Goal: Information Seeking & Learning: Learn about a topic

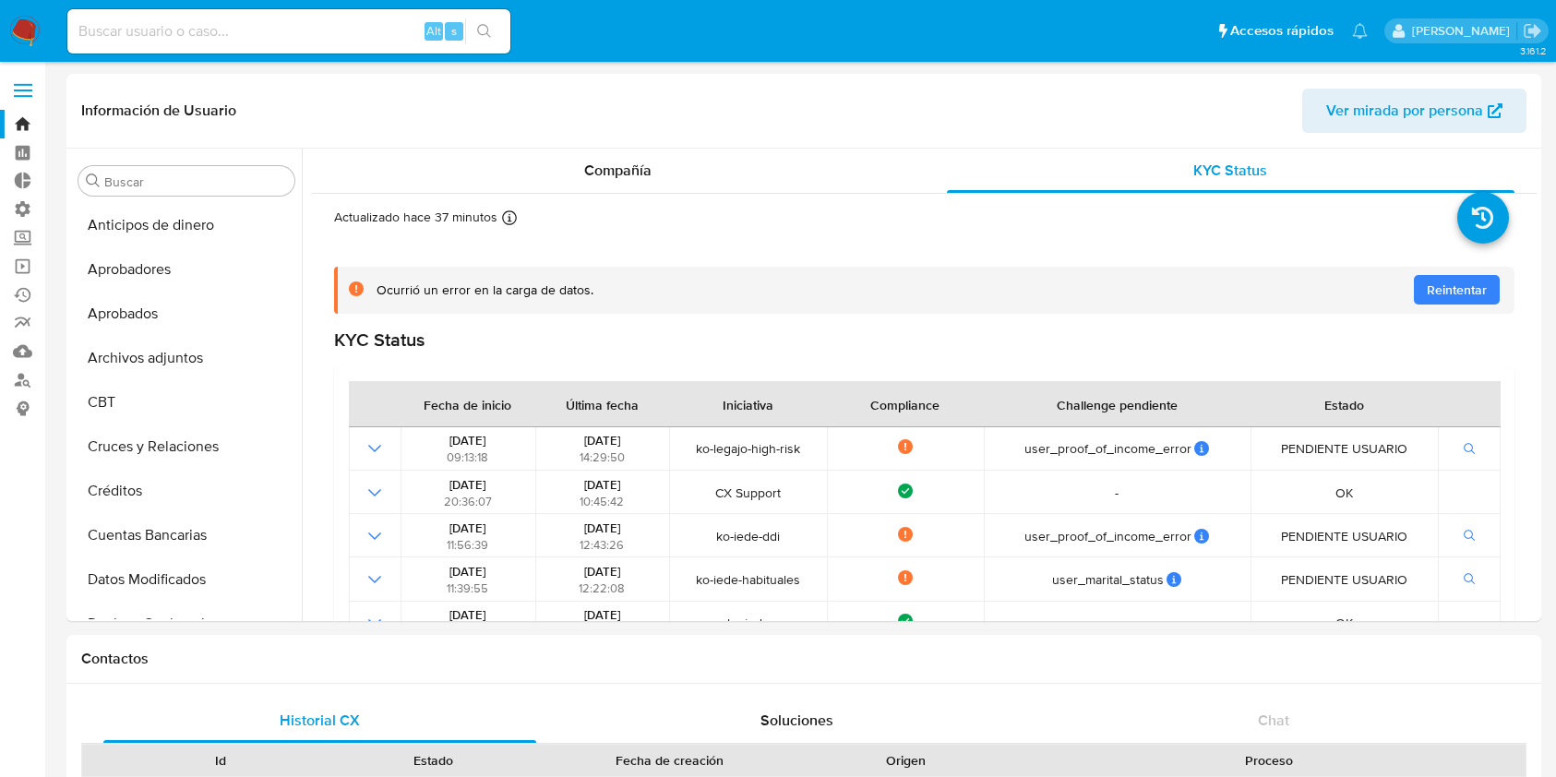
select select "10"
click at [24, 18] on img at bounding box center [24, 31] width 31 height 31
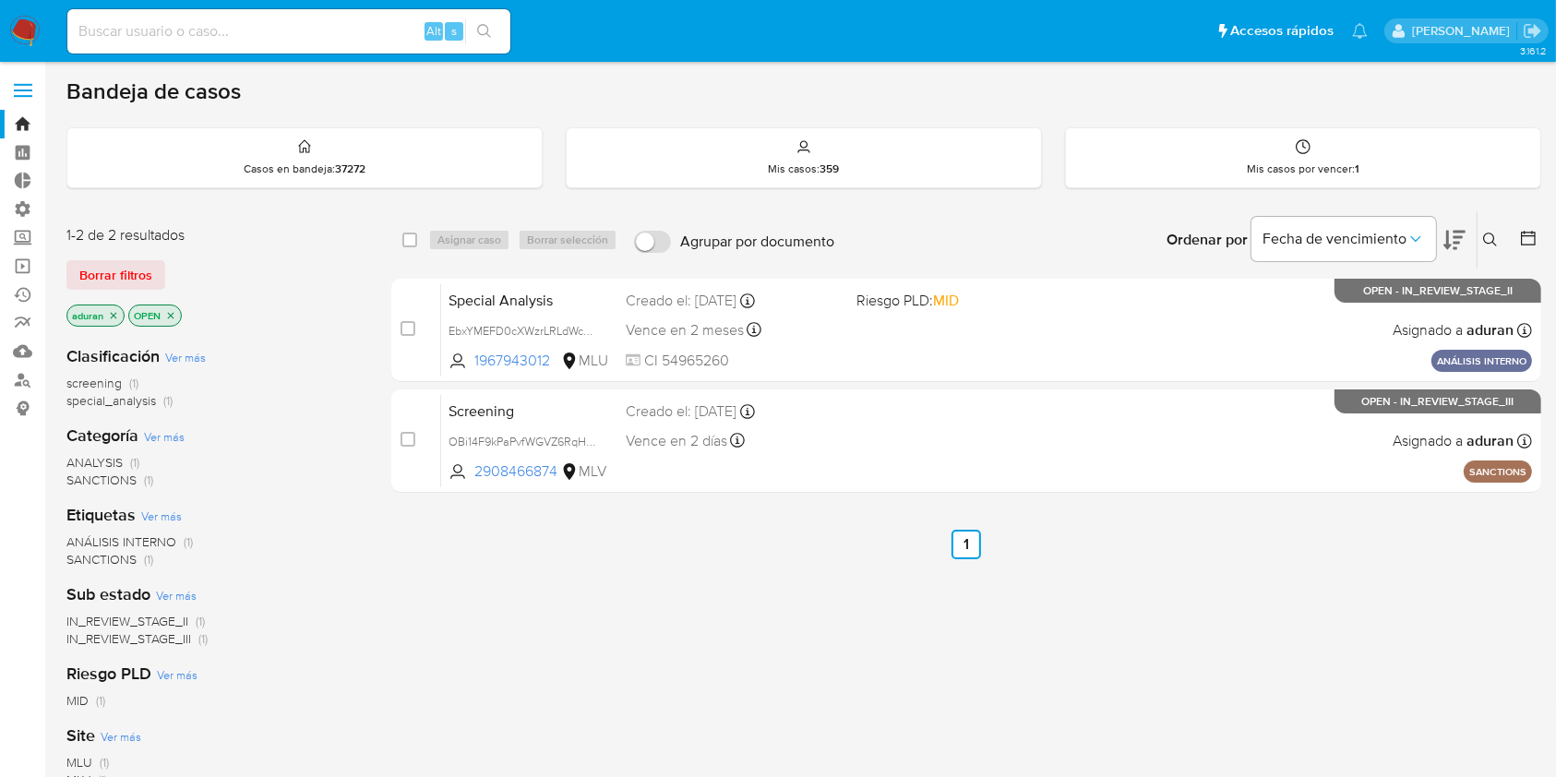
drag, startPoint x: 145, startPoint y: 269, endPoint x: 156, endPoint y: 277, distance: 13.8
click at [145, 271] on span "Borrar filtros" at bounding box center [115, 275] width 73 height 26
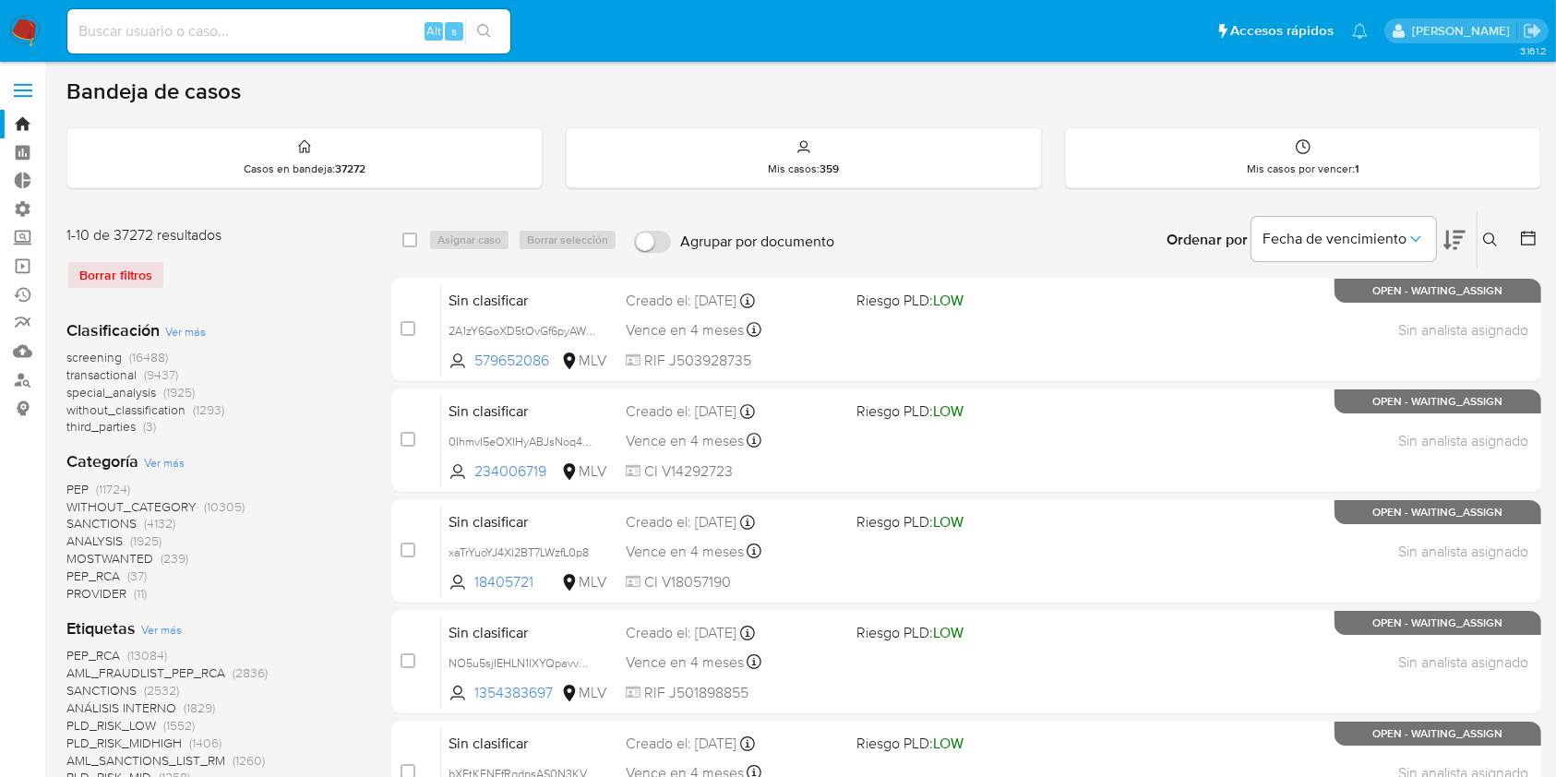
click at [1503, 221] on div "Ingrese ID de usuario o caso Buscar Borrar filtros" at bounding box center [1492, 239] width 31 height 57
click at [1506, 228] on div "Ingrese ID de usuario o caso Buscar Borrar filtros" at bounding box center [1492, 239] width 31 height 57
click at [1511, 231] on div at bounding box center [1524, 239] width 33 height 57
click at [1532, 236] on icon at bounding box center [1528, 238] width 18 height 18
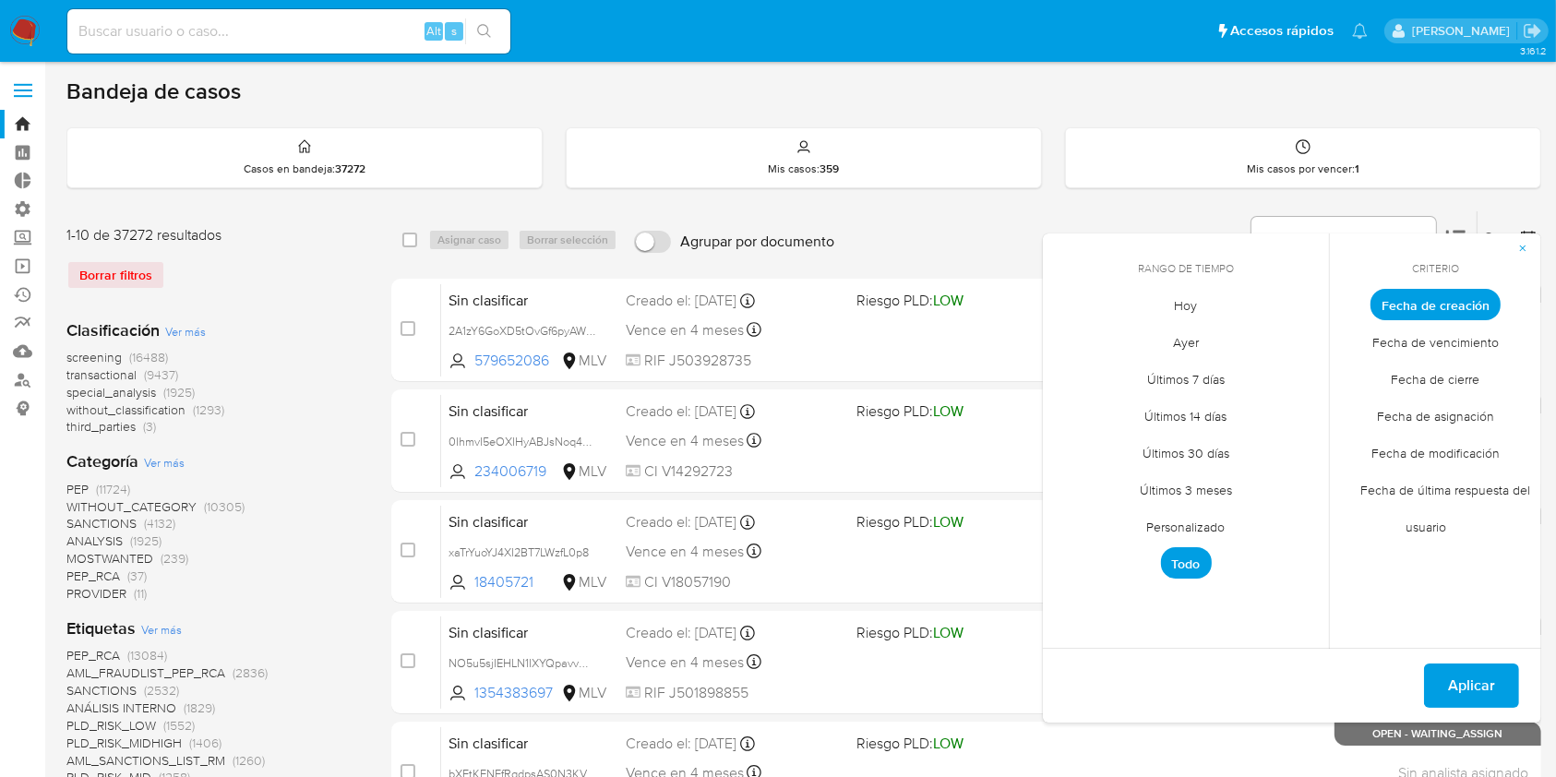
click at [1460, 383] on span "Fecha de cierre" at bounding box center [1435, 380] width 127 height 38
click at [1212, 521] on span "Personalizado" at bounding box center [1186, 528] width 117 height 38
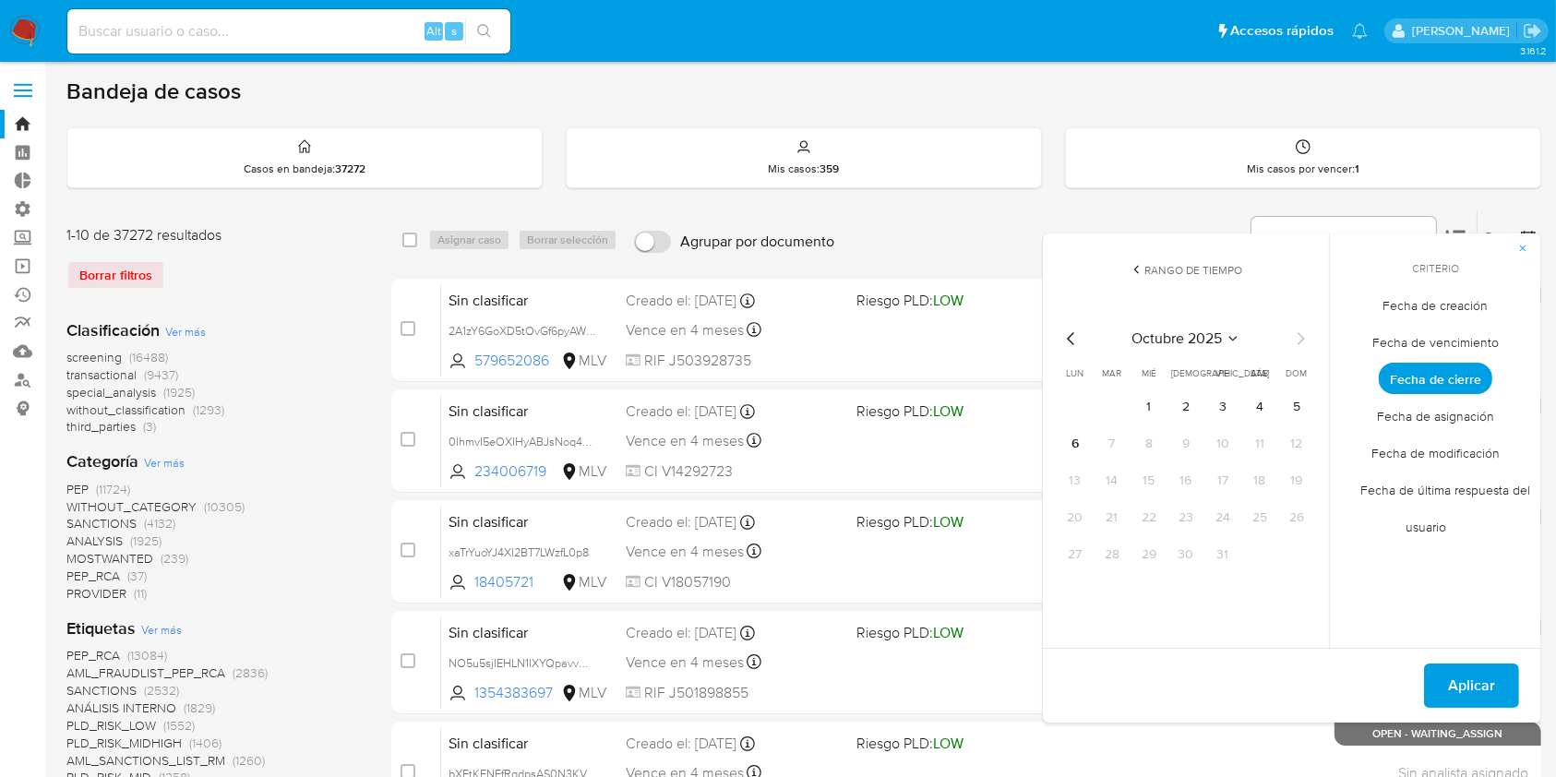
click at [1068, 329] on icon "Mes anterior" at bounding box center [1071, 339] width 22 height 22
click at [1091, 396] on tr "1 2 3 4 5 6 7" at bounding box center [1185, 407] width 251 height 30
click at [1083, 401] on button "1" at bounding box center [1075, 407] width 30 height 30
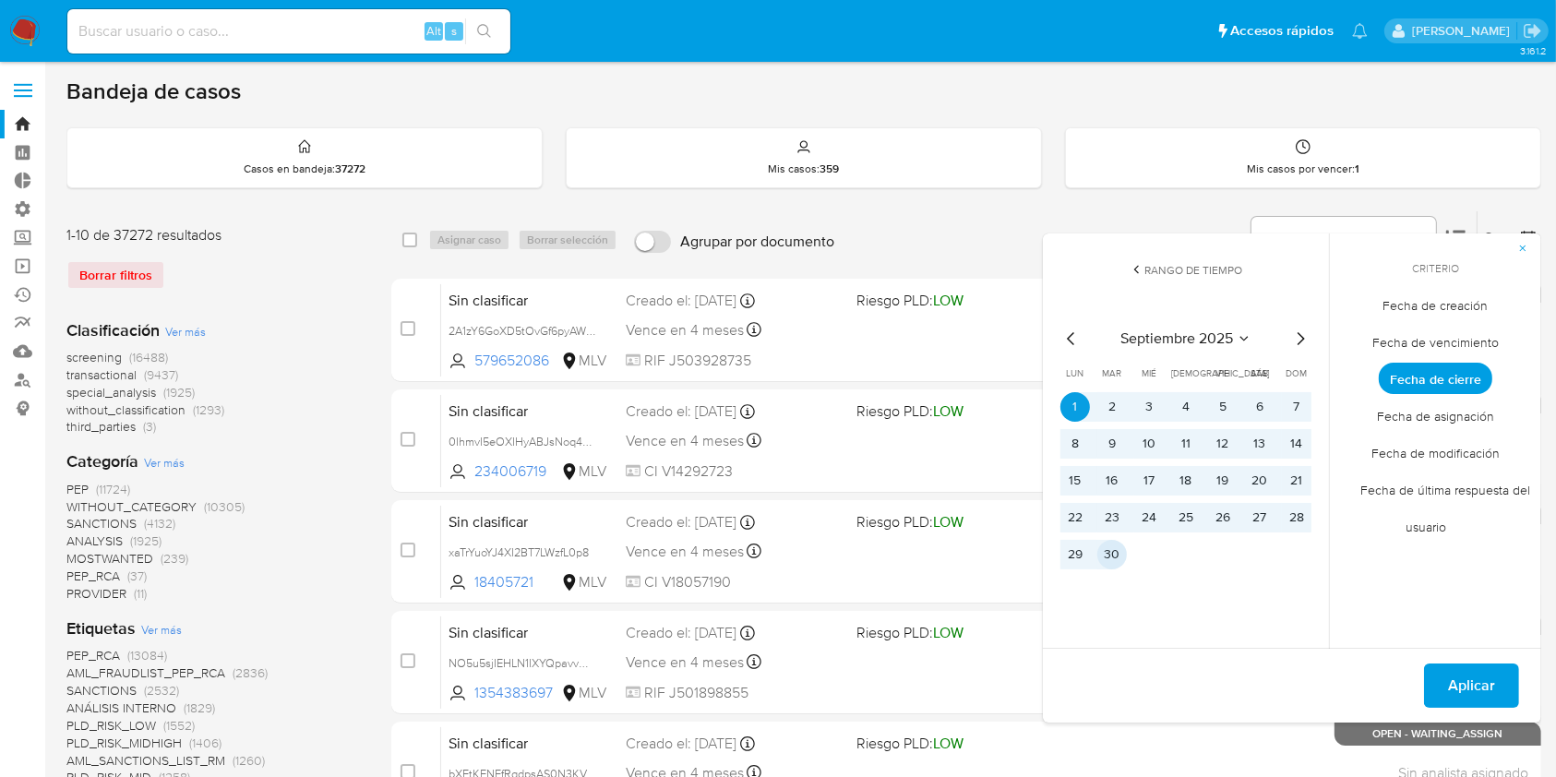
click at [1102, 544] on button "30" at bounding box center [1112, 555] width 30 height 30
click at [1456, 691] on span "Aplicar" at bounding box center [1471, 685] width 47 height 41
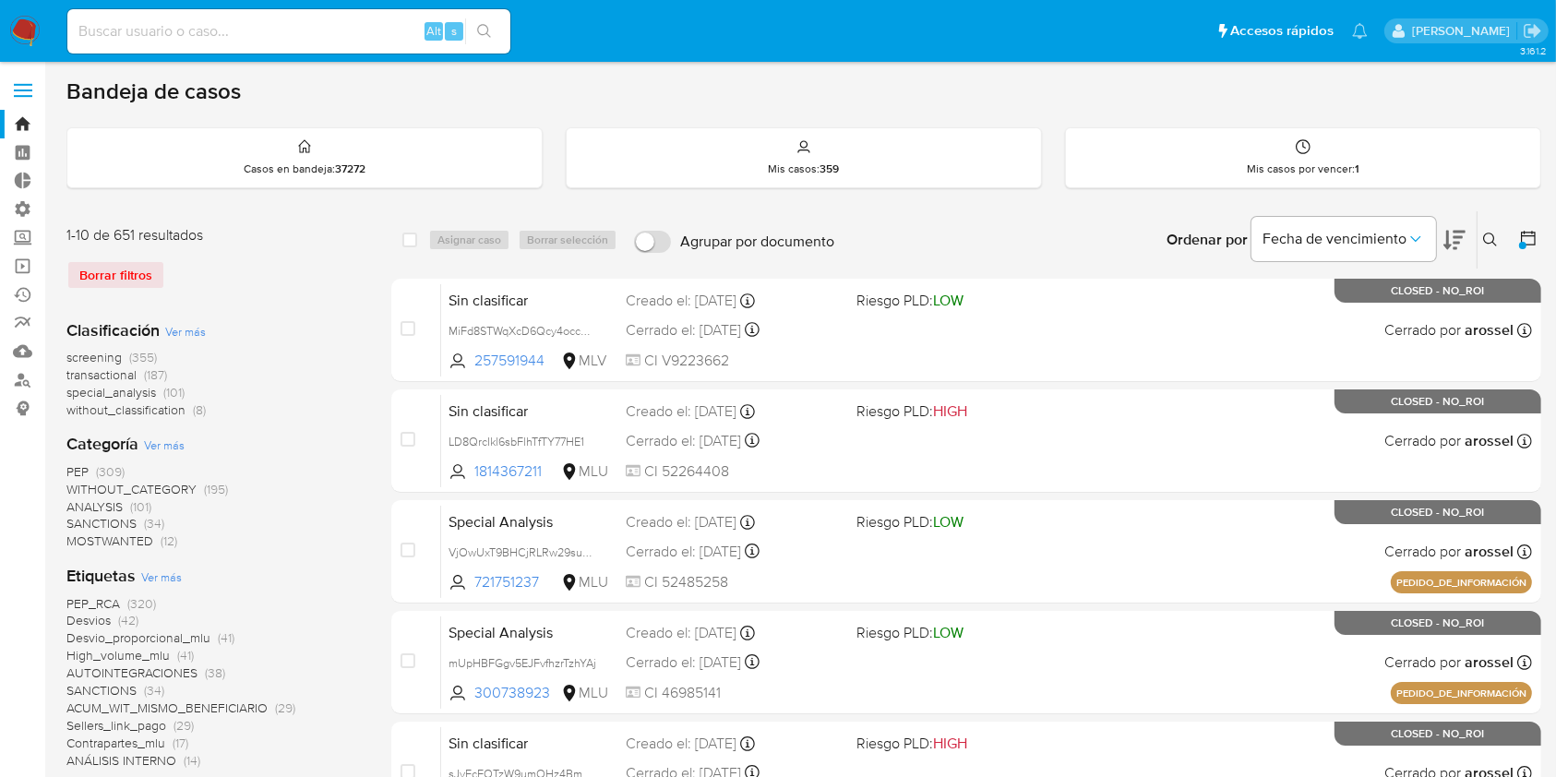
scroll to position [738, 0]
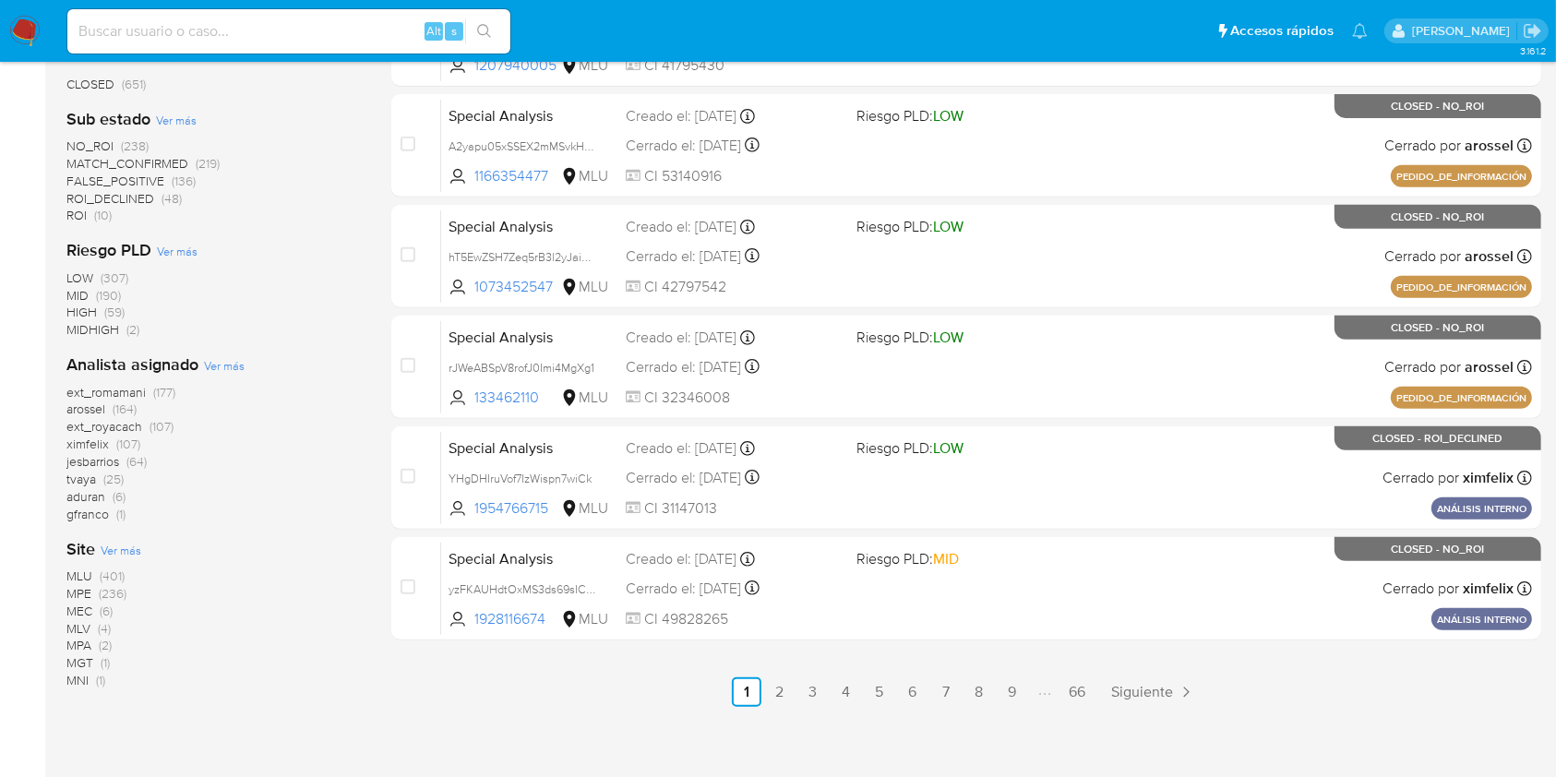
click at [85, 576] on span "MLU" at bounding box center [79, 576] width 26 height 18
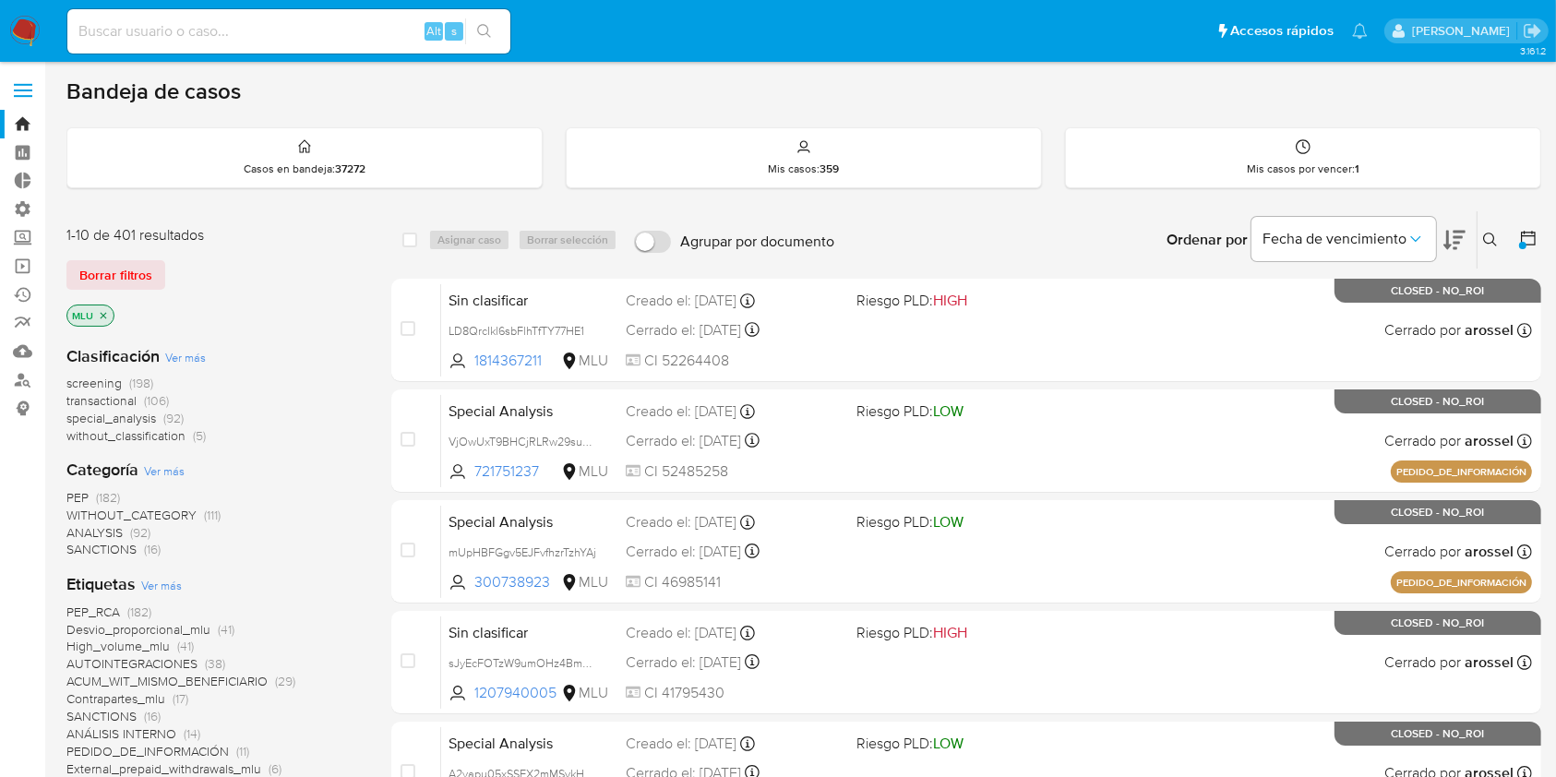
click at [171, 357] on span "Ver más" at bounding box center [185, 357] width 41 height 17
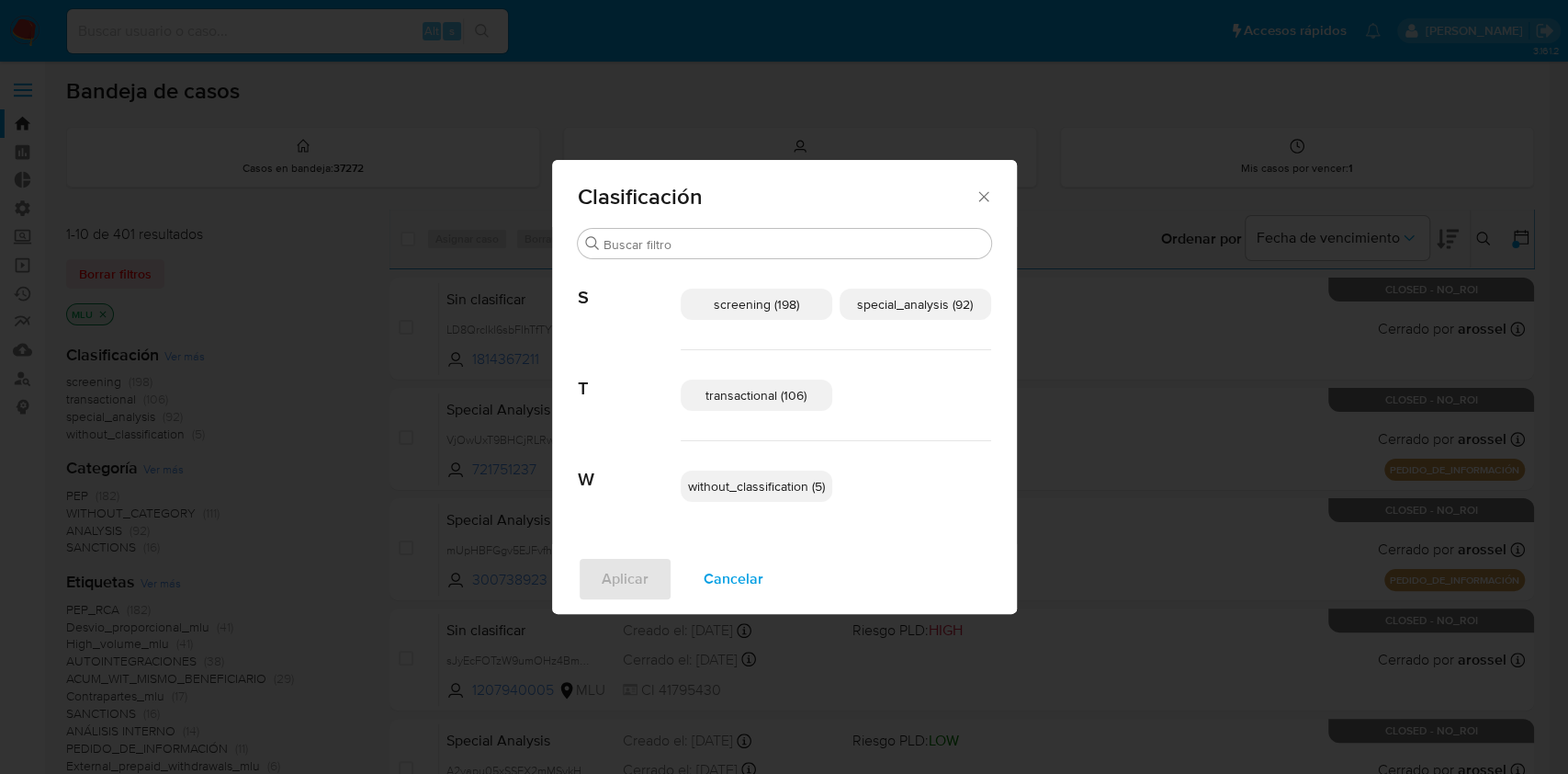
click at [772, 402] on span "transactional (106)" at bounding box center [757, 395] width 102 height 18
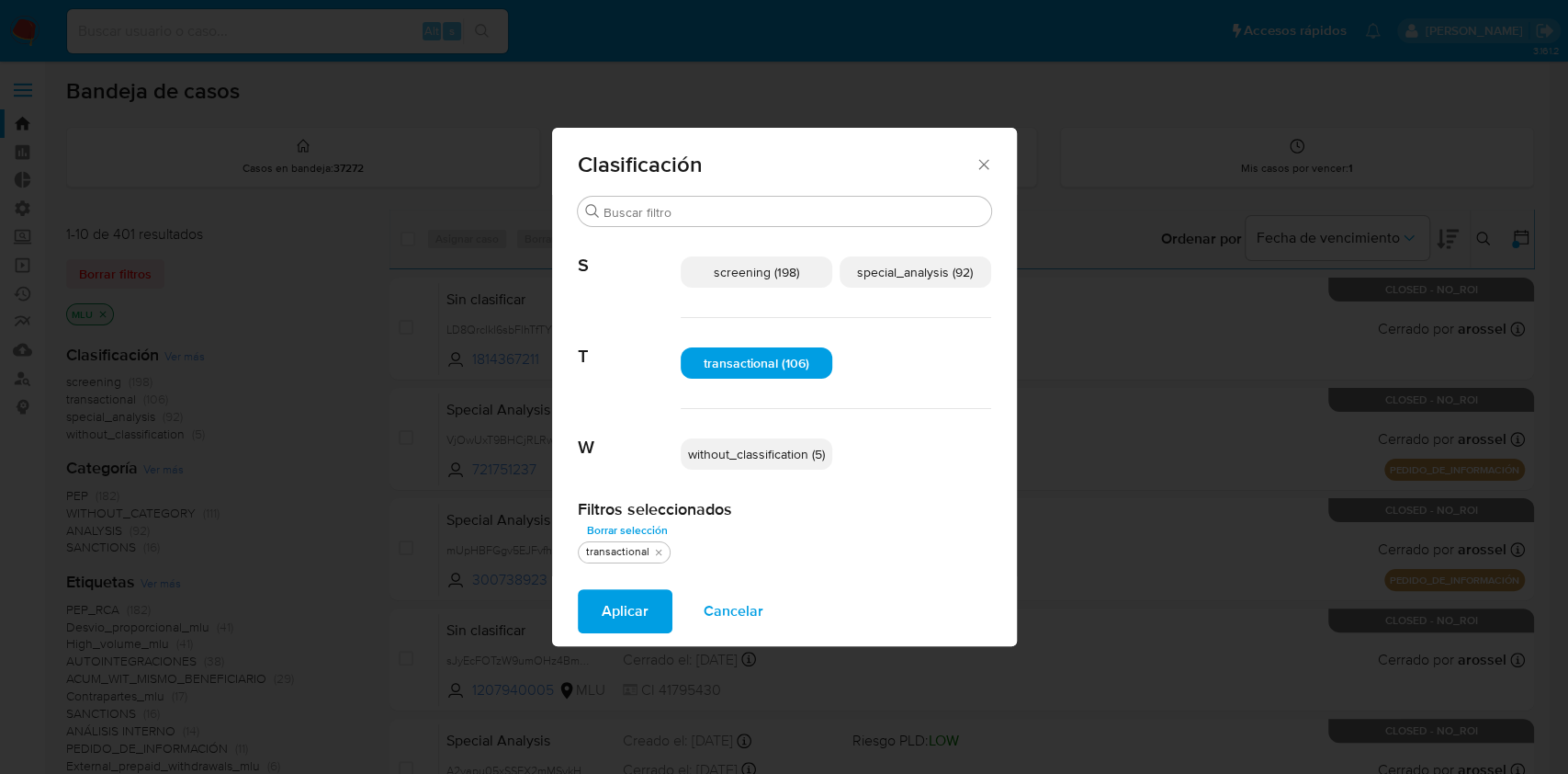
click at [934, 270] on span "special_analysis (92)" at bounding box center [915, 272] width 115 height 18
click at [624, 603] on span "Aplicar" at bounding box center [625, 611] width 47 height 41
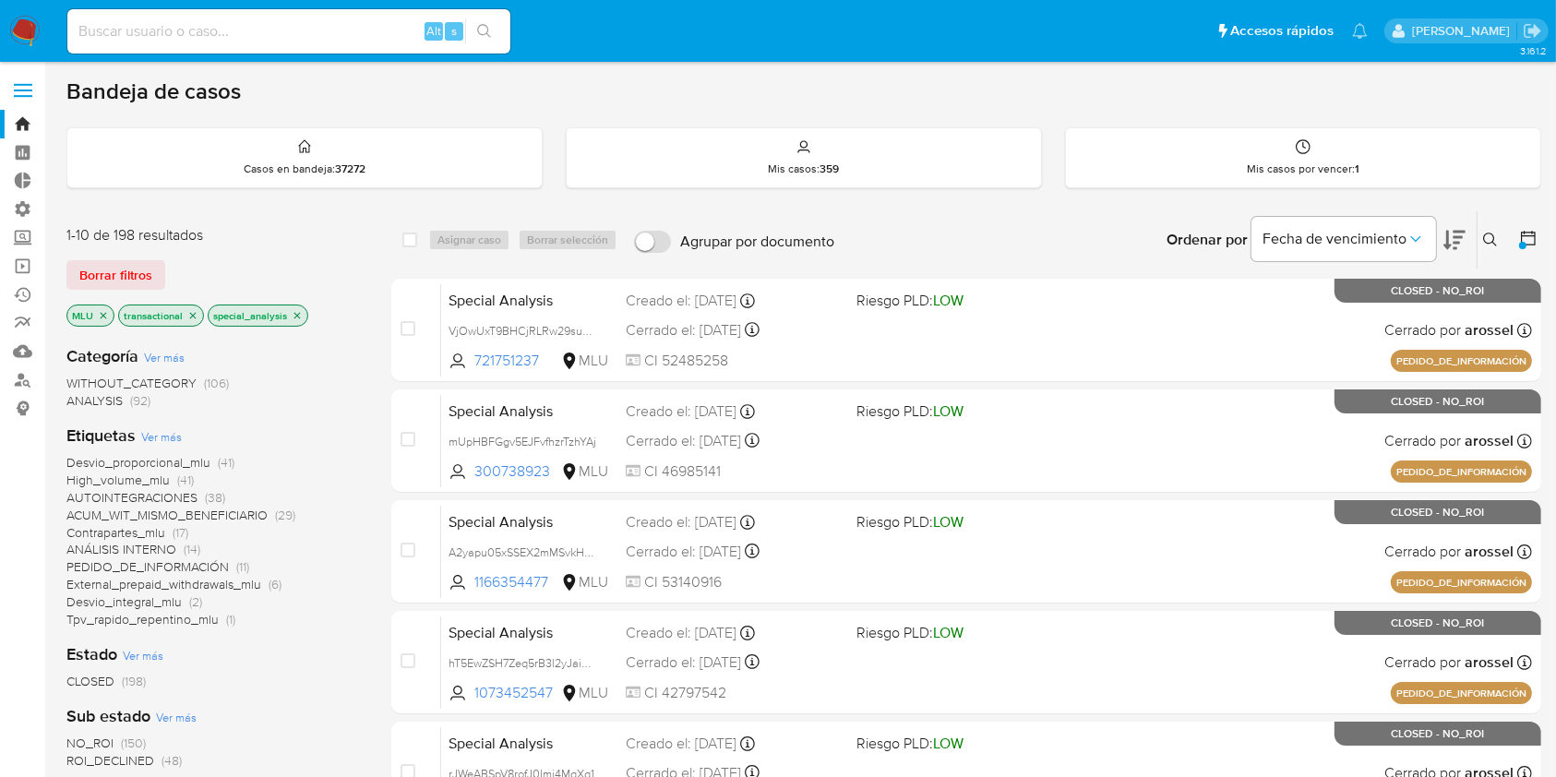
click at [154, 430] on span "Ver más" at bounding box center [161, 436] width 41 height 17
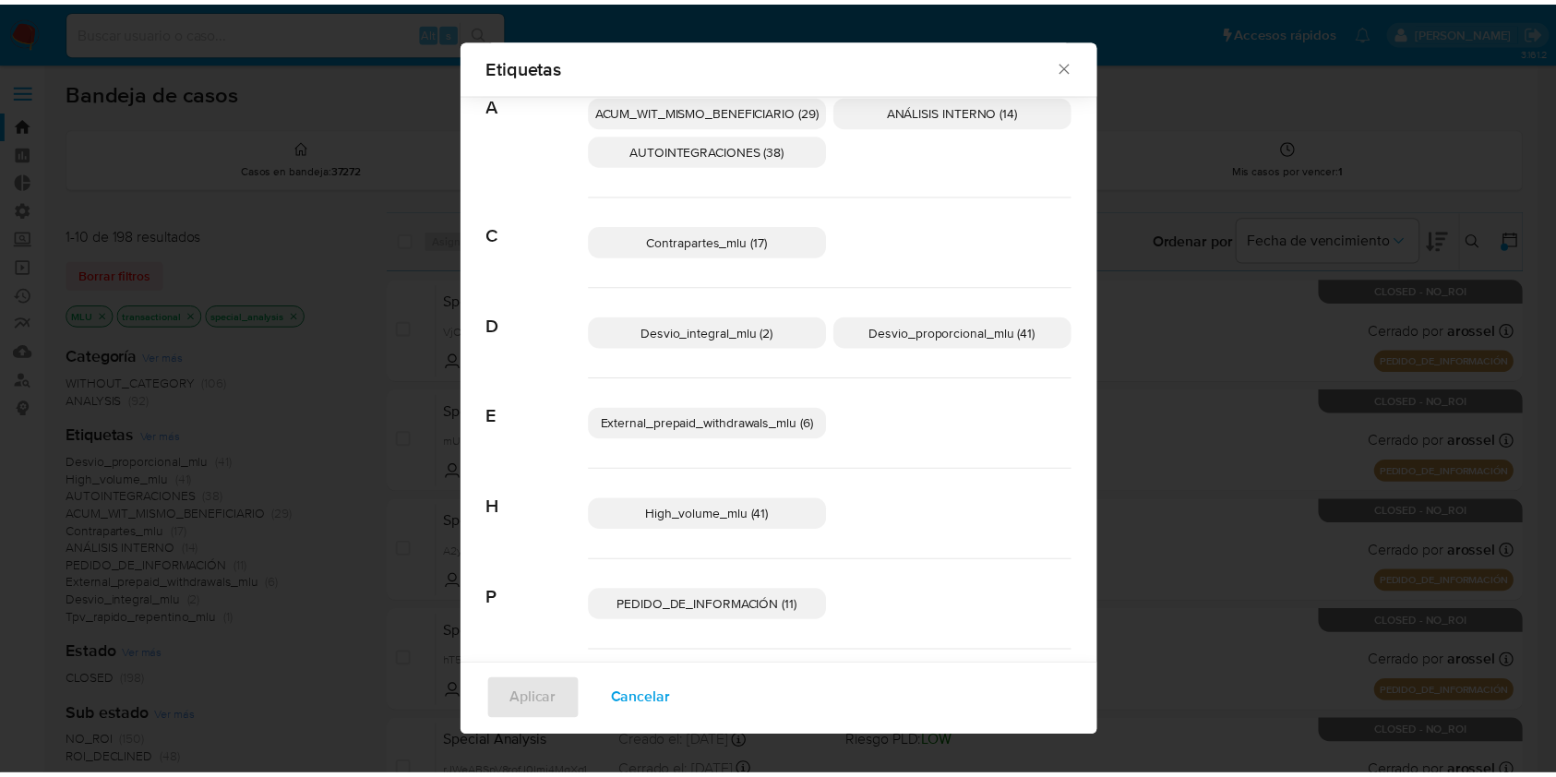
scroll to position [148, 0]
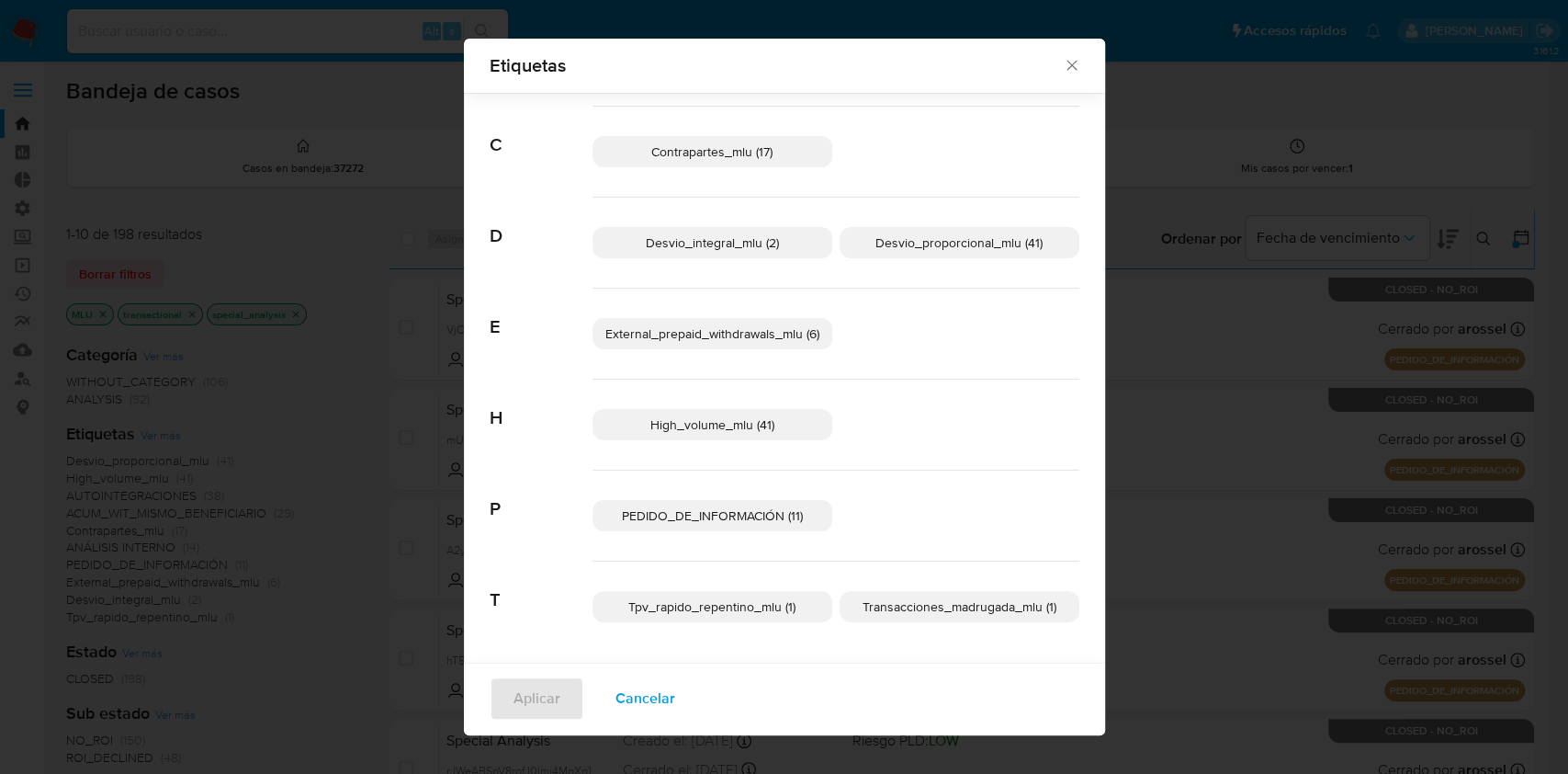
click at [280, 334] on div "Etiquetas Buscar A ACUM_WIT_MISMO_BENEFICIARIO (29) ANÁLISIS INTERNO (14) AUTOI…" at bounding box center [784, 387] width 1568 height 774
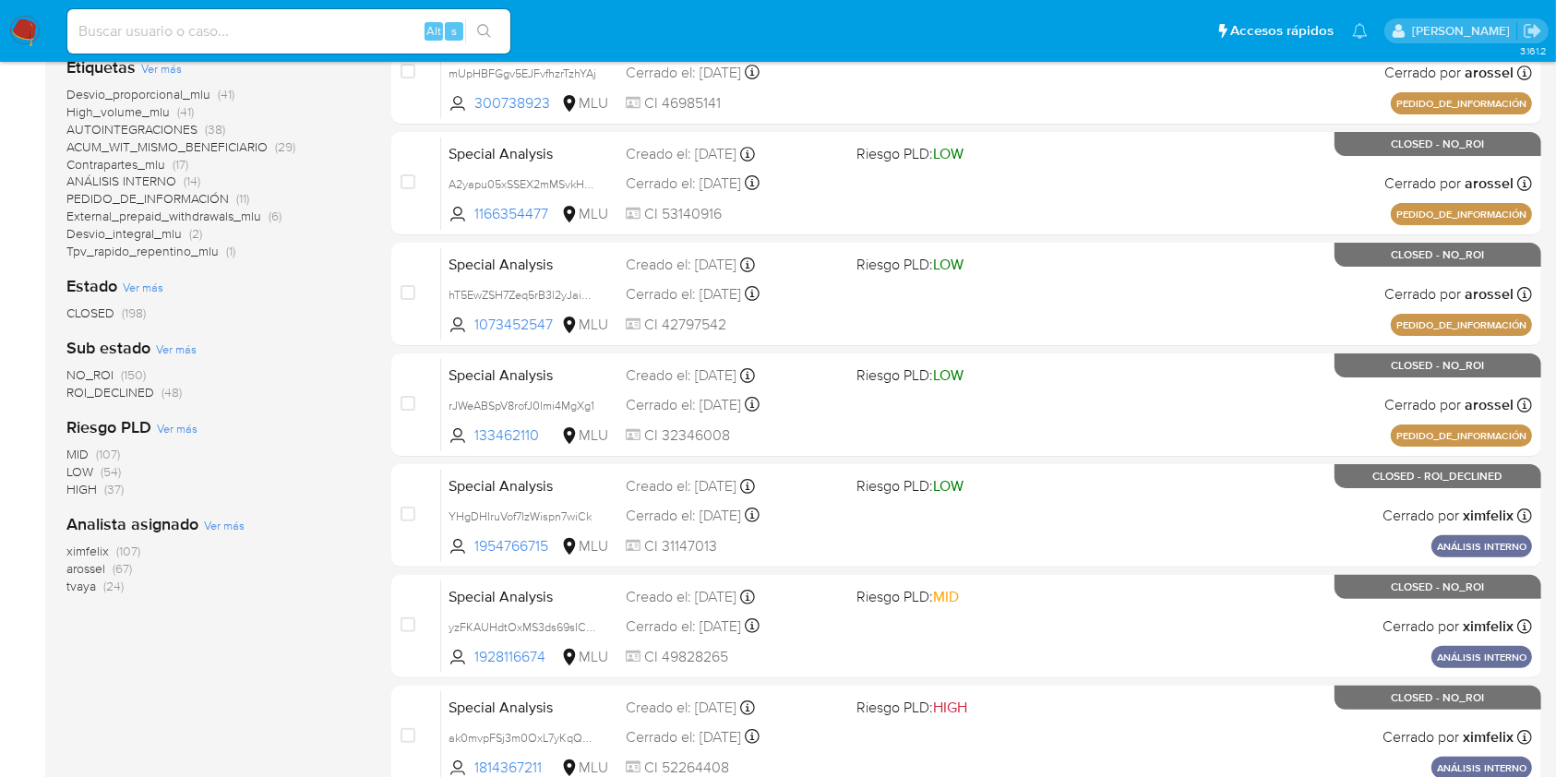
scroll to position [369, 0]
click at [20, 26] on img at bounding box center [24, 31] width 31 height 31
